Goal: Task Accomplishment & Management: Use online tool/utility

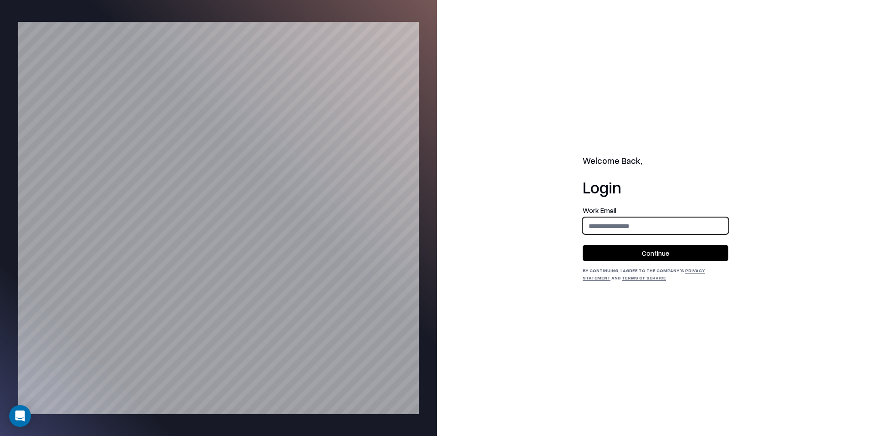
click at [637, 219] on input "email" at bounding box center [655, 226] width 145 height 17
type input "**********"
click at [644, 254] on button "Continue" at bounding box center [656, 253] width 146 height 16
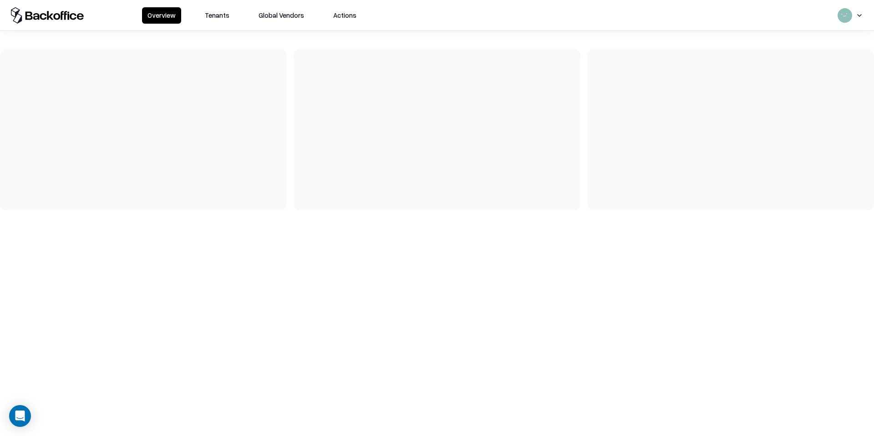
click at [213, 21] on button "Tenants" at bounding box center [217, 15] width 36 height 16
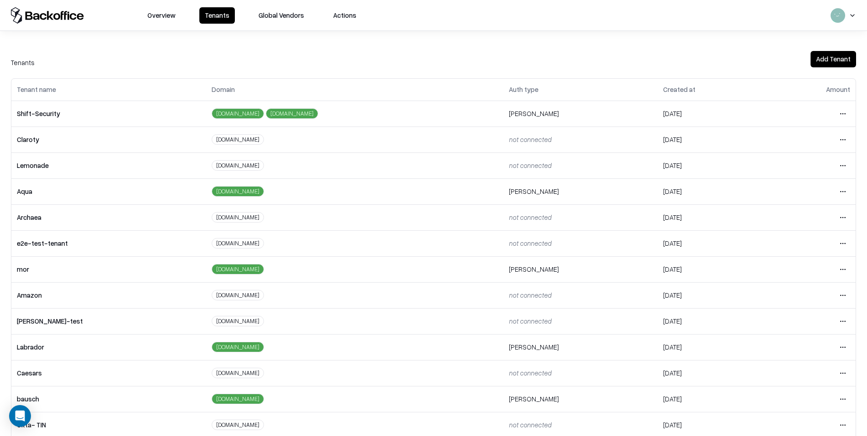
click at [840, 166] on html "Overview Tenants Global Vendors Actions Tenants Add Tenant Tenant name Domain A…" at bounding box center [433, 218] width 867 height 436
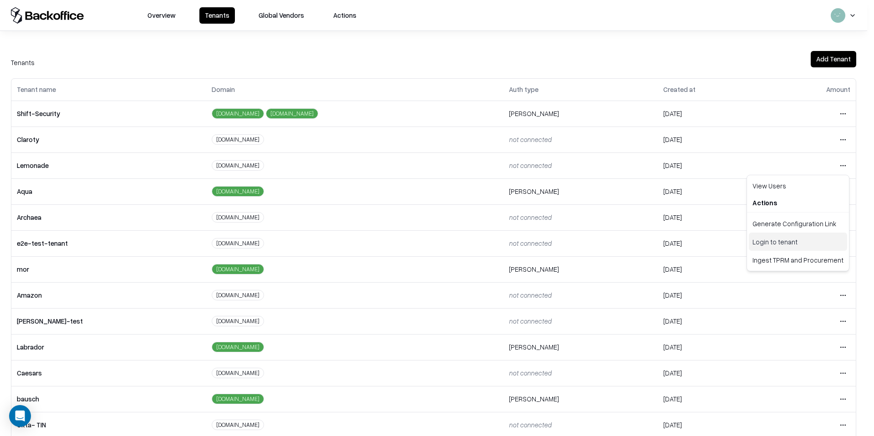
click at [778, 245] on div "Login to tenant" at bounding box center [798, 242] width 98 height 18
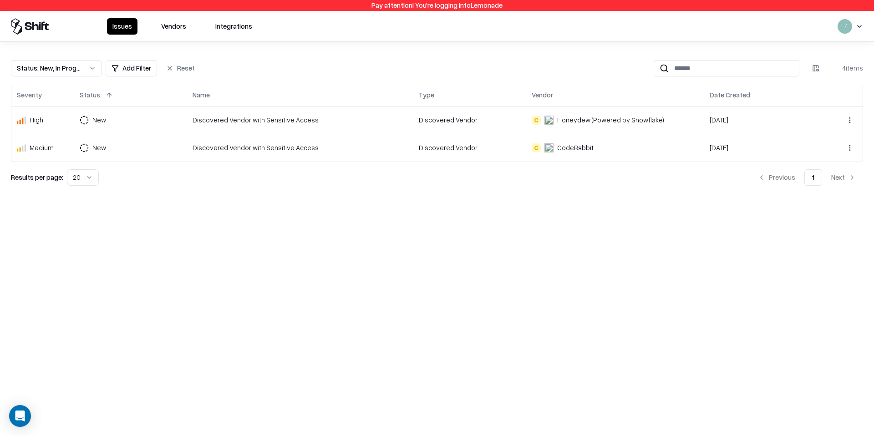
click at [60, 69] on div "Status : New, In Progress" at bounding box center [49, 68] width 65 height 10
click at [56, 138] on div "Closed" at bounding box center [56, 140] width 87 height 18
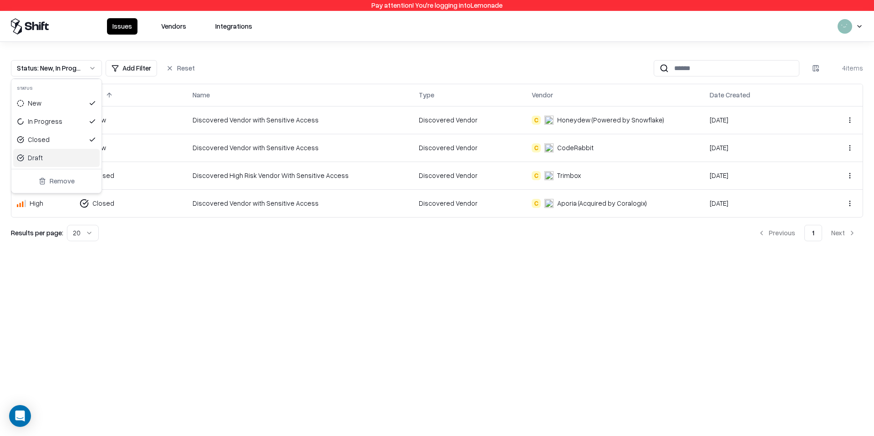
click at [234, 274] on html "Pay attention! You're logging into Lemonade Issues Vendors Integrations Status …" at bounding box center [437, 218] width 874 height 436
click at [210, 173] on div "Discovered High Risk Vendor With Sensitive Access" at bounding box center [300, 176] width 215 height 10
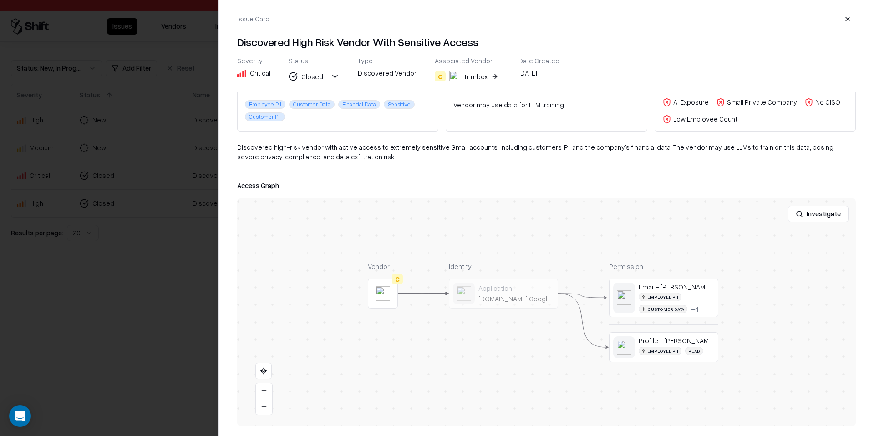
scroll to position [65, 0]
click at [23, 162] on div at bounding box center [437, 218] width 874 height 436
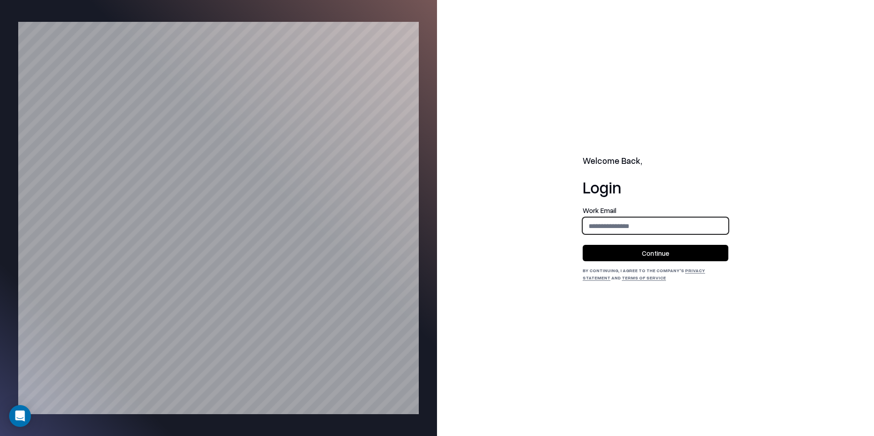
click at [611, 224] on input "email" at bounding box center [655, 226] width 145 height 17
type input "**********"
click at [632, 250] on button "Continue" at bounding box center [656, 253] width 146 height 16
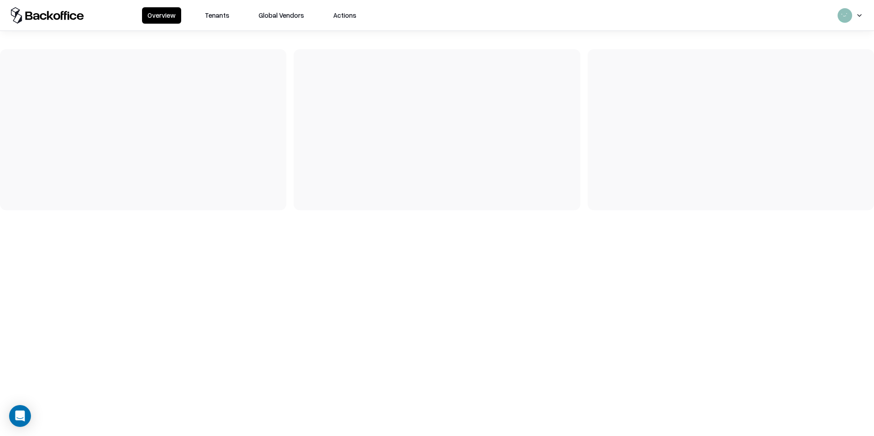
click at [215, 22] on button "Tenants" at bounding box center [217, 15] width 36 height 16
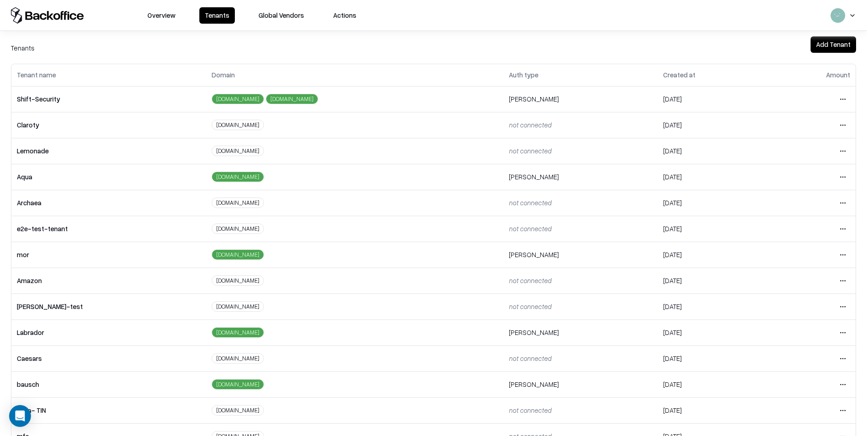
scroll to position [61, 0]
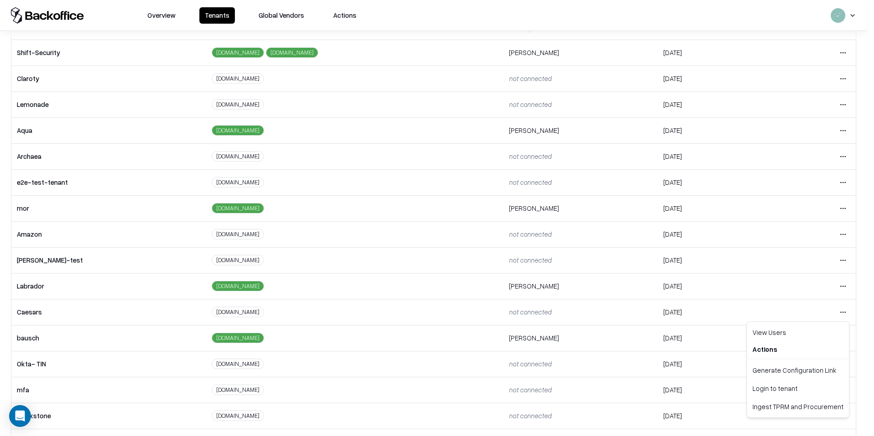
click at [839, 312] on html "Overview Tenants Global Vendors Actions Tenants Add Tenant Tenant name Domain A…" at bounding box center [437, 218] width 874 height 436
click at [770, 386] on div "Login to tenant" at bounding box center [798, 388] width 98 height 18
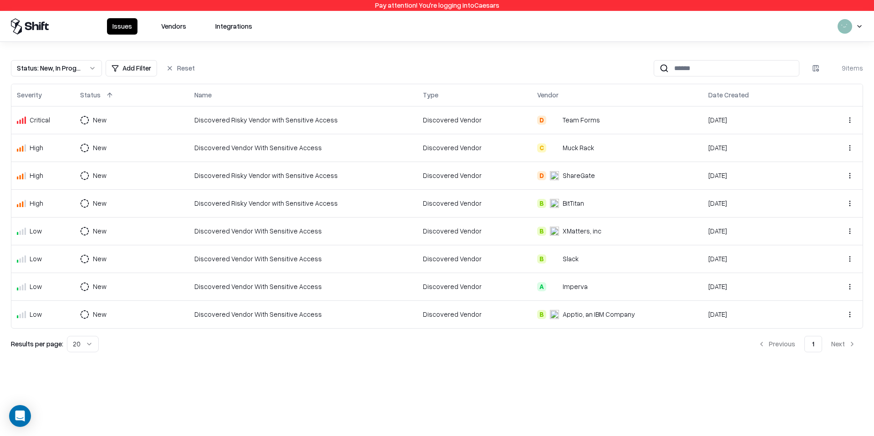
click at [64, 72] on div "Status : New, In Progress" at bounding box center [49, 68] width 65 height 10
click at [75, 133] on div "Closed" at bounding box center [56, 140] width 87 height 18
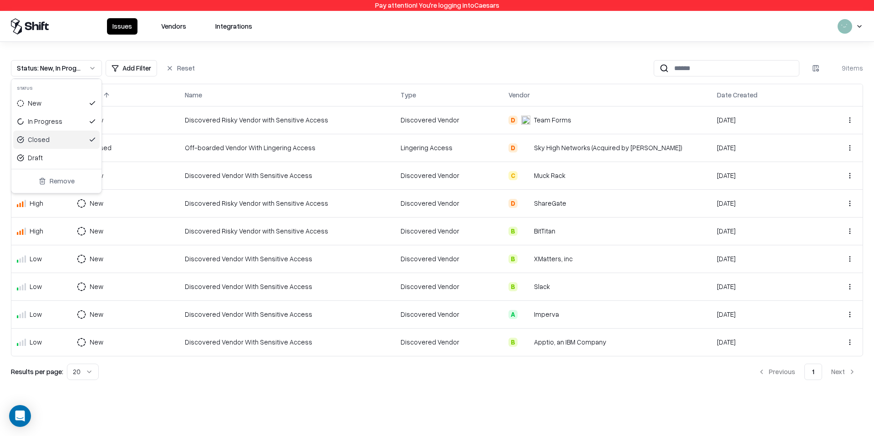
click at [263, 73] on html "Pay attention! You're logging into Caesars Issues Vendors Integrations Status :…" at bounding box center [437, 218] width 874 height 436
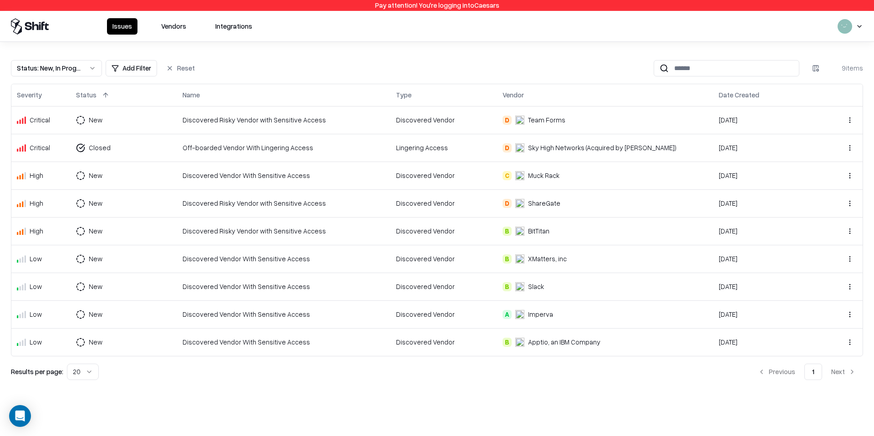
click at [200, 153] on td "Off-boarded Vendor With Lingering Access" at bounding box center [283, 148] width 213 height 28
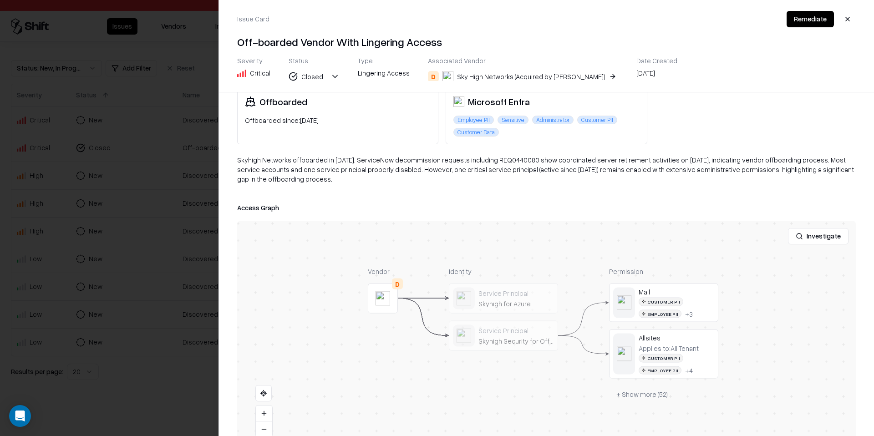
scroll to position [72, 0]
